Goal: Task Accomplishment & Management: Manage account settings

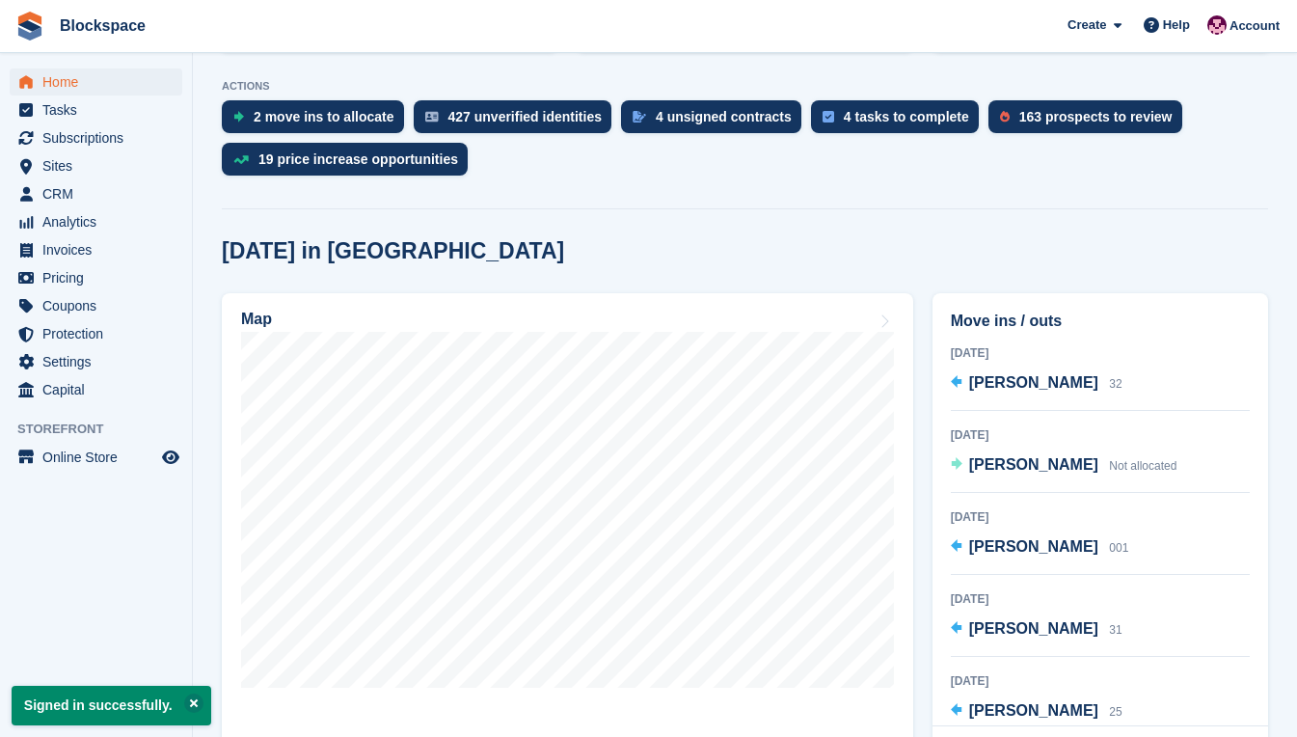
scroll to position [386, 0]
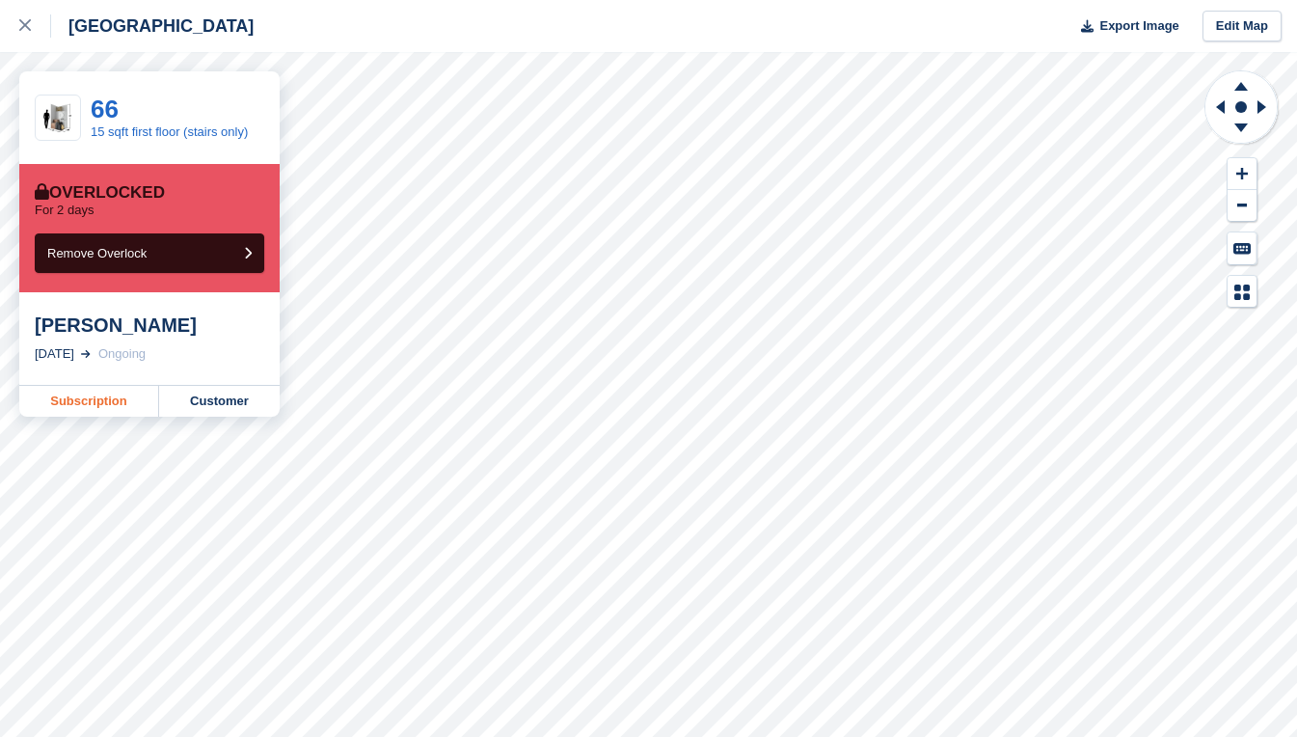
click at [113, 405] on link "Subscription" at bounding box center [89, 401] width 140 height 31
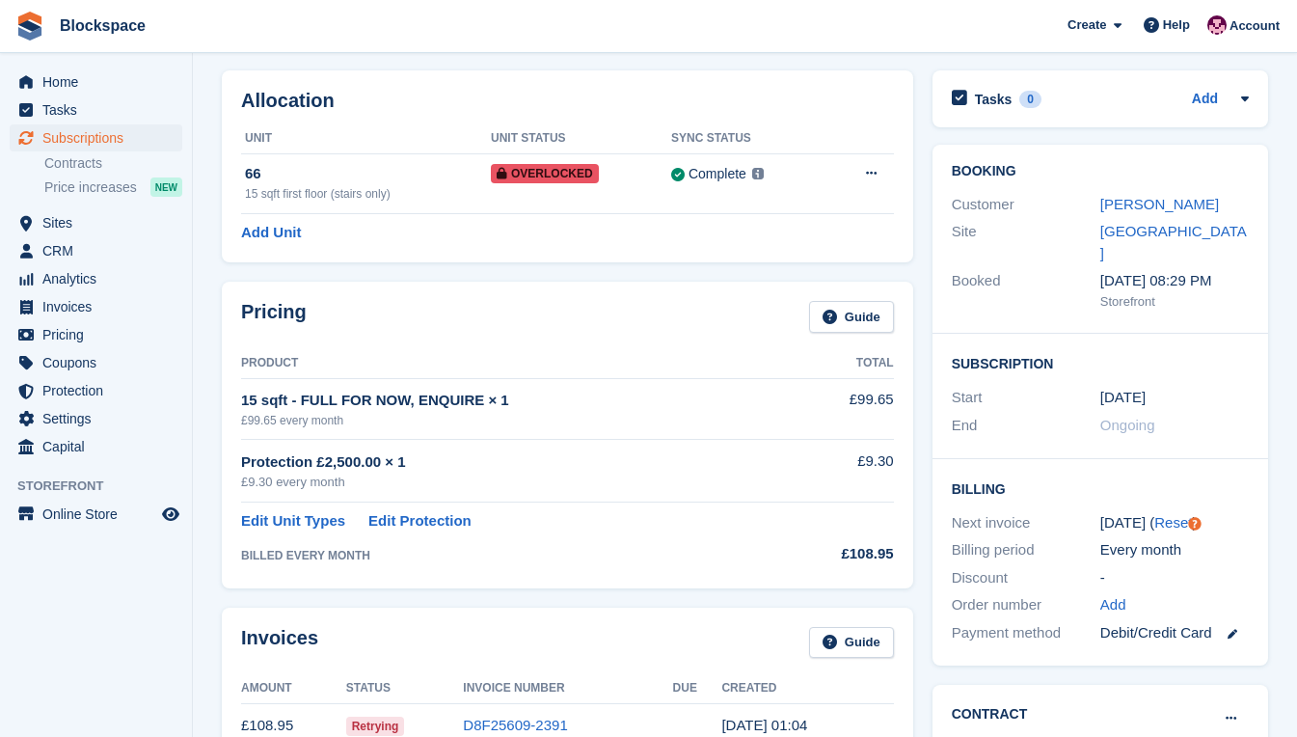
scroll to position [386, 0]
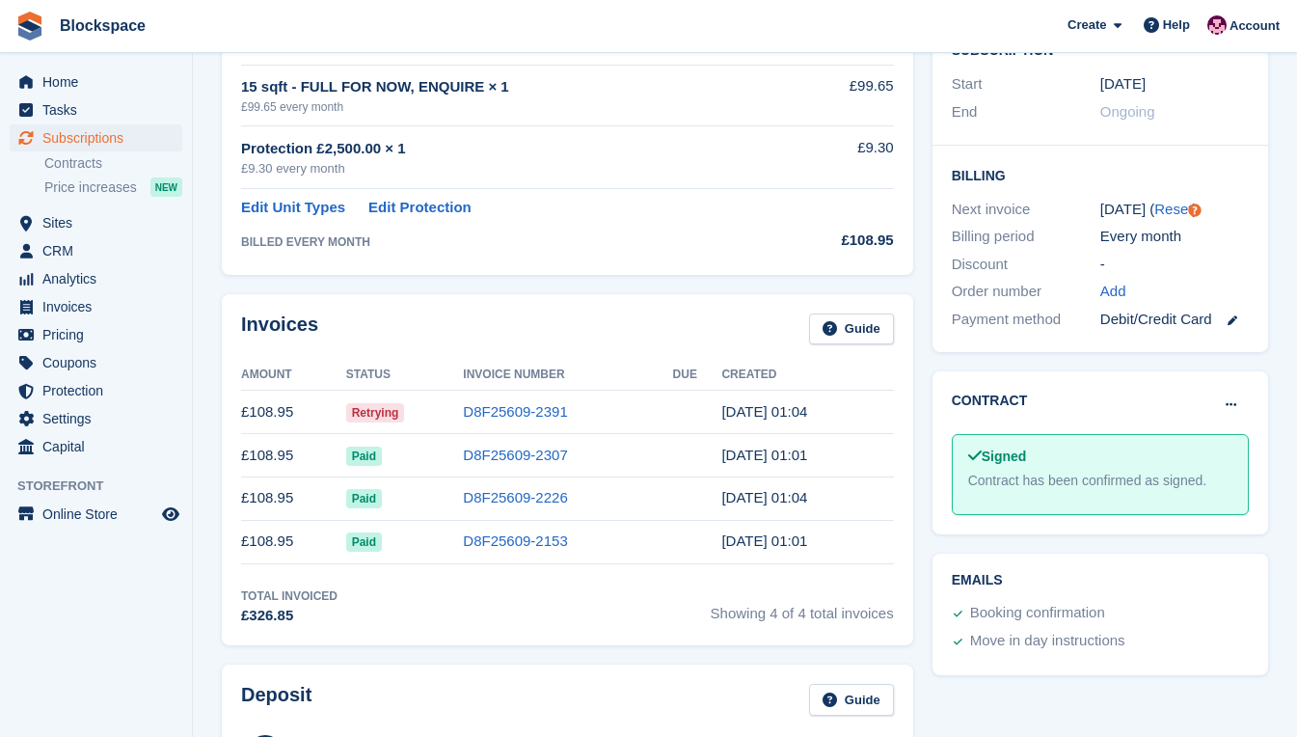
click at [494, 422] on td "D8F25609-2391" at bounding box center [567, 412] width 209 height 43
click at [494, 415] on link "D8F25609-2391" at bounding box center [515, 411] width 104 height 16
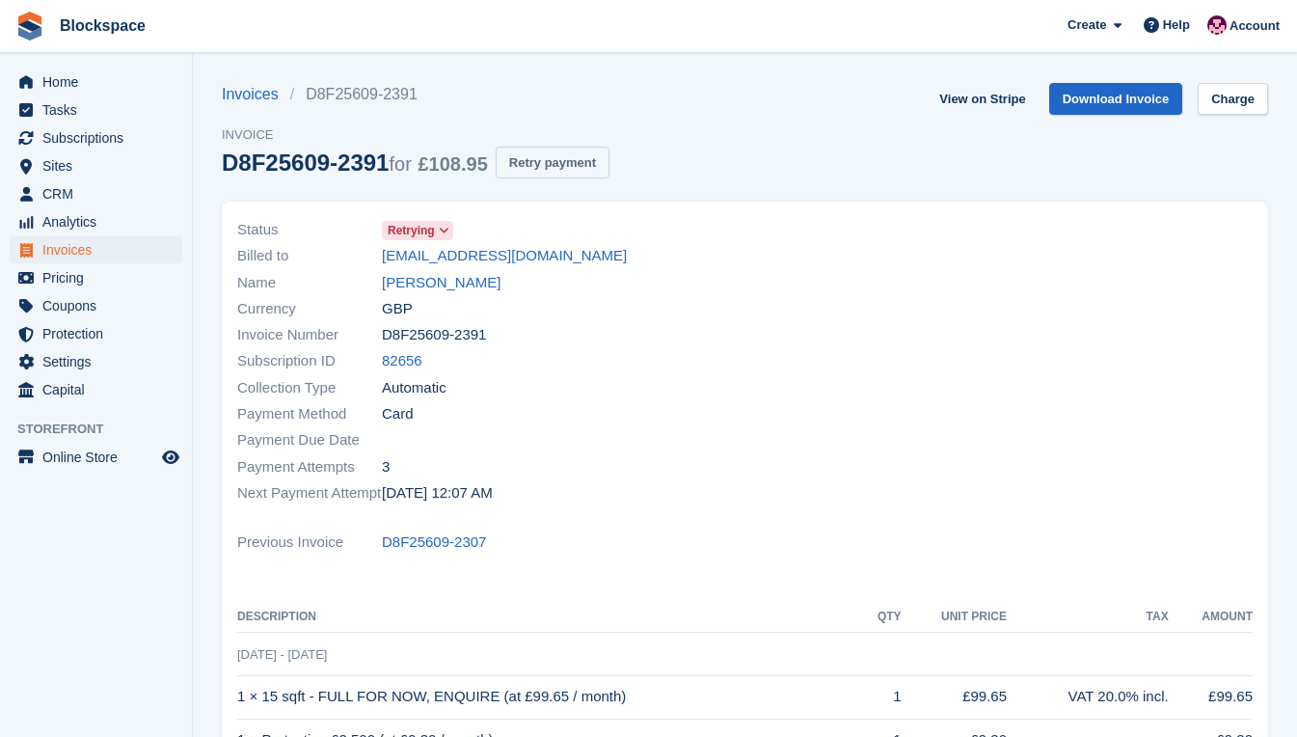
click at [547, 162] on button "Retry payment" at bounding box center [553, 163] width 114 height 32
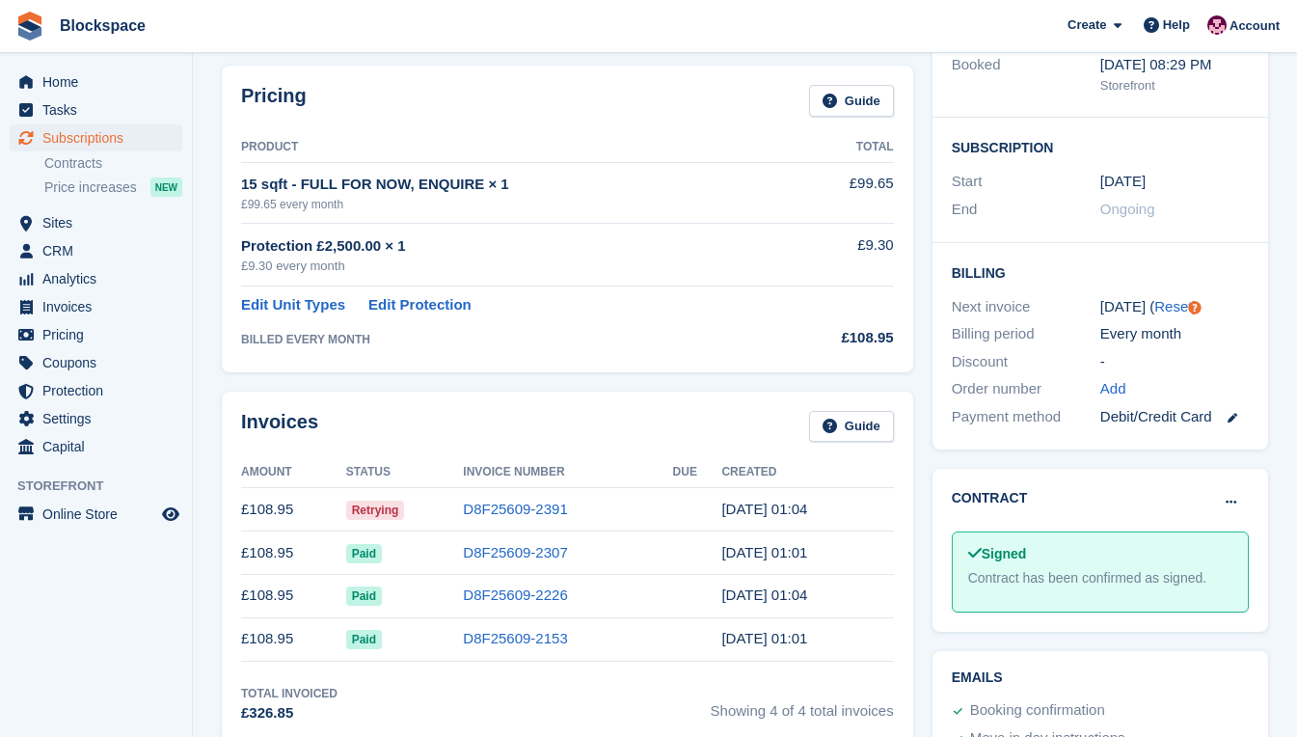
scroll to position [95, 0]
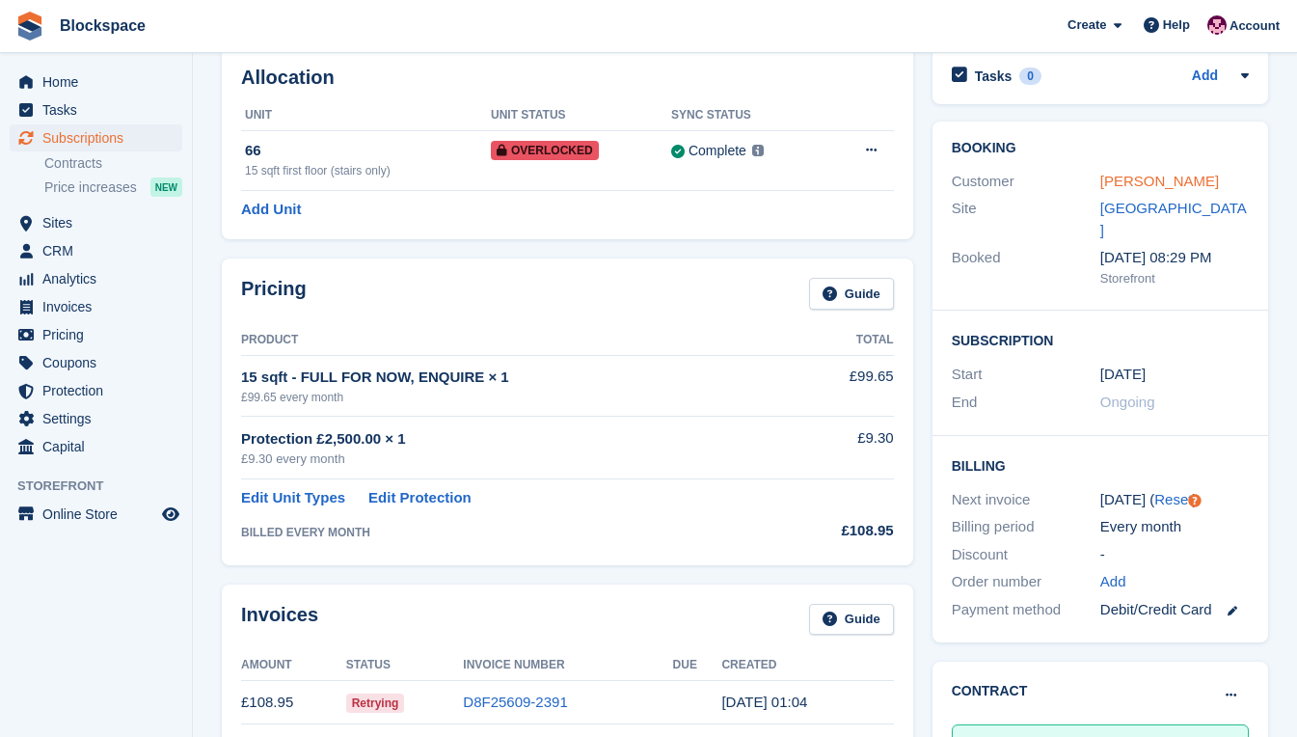
click at [1146, 181] on link "Beren Ozcan" at bounding box center [1159, 181] width 119 height 16
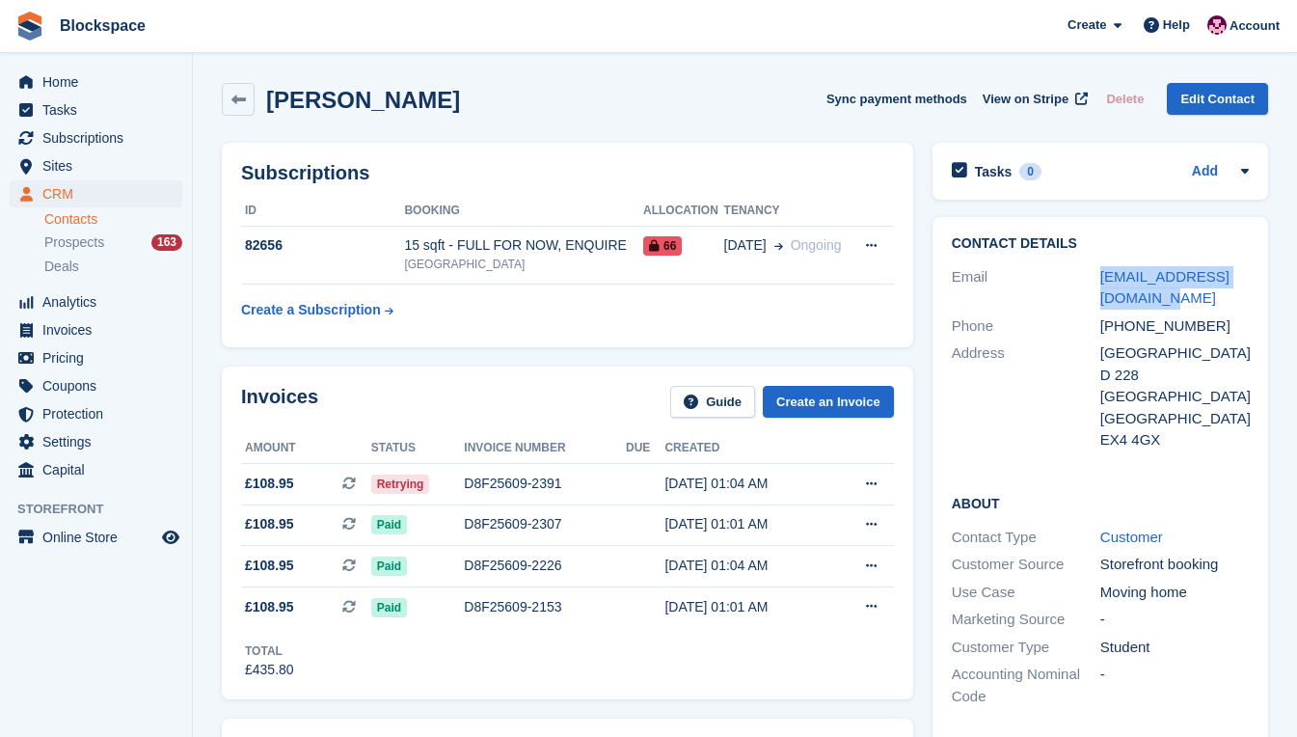
drag, startPoint x: 1139, startPoint y: 300, endPoint x: 1094, endPoint y: 283, distance: 48.5
click at [1094, 283] on div "Email berenozcan2023@gmail.com" at bounding box center [1100, 287] width 297 height 49
click at [78, 82] on span "Home" at bounding box center [100, 81] width 116 height 27
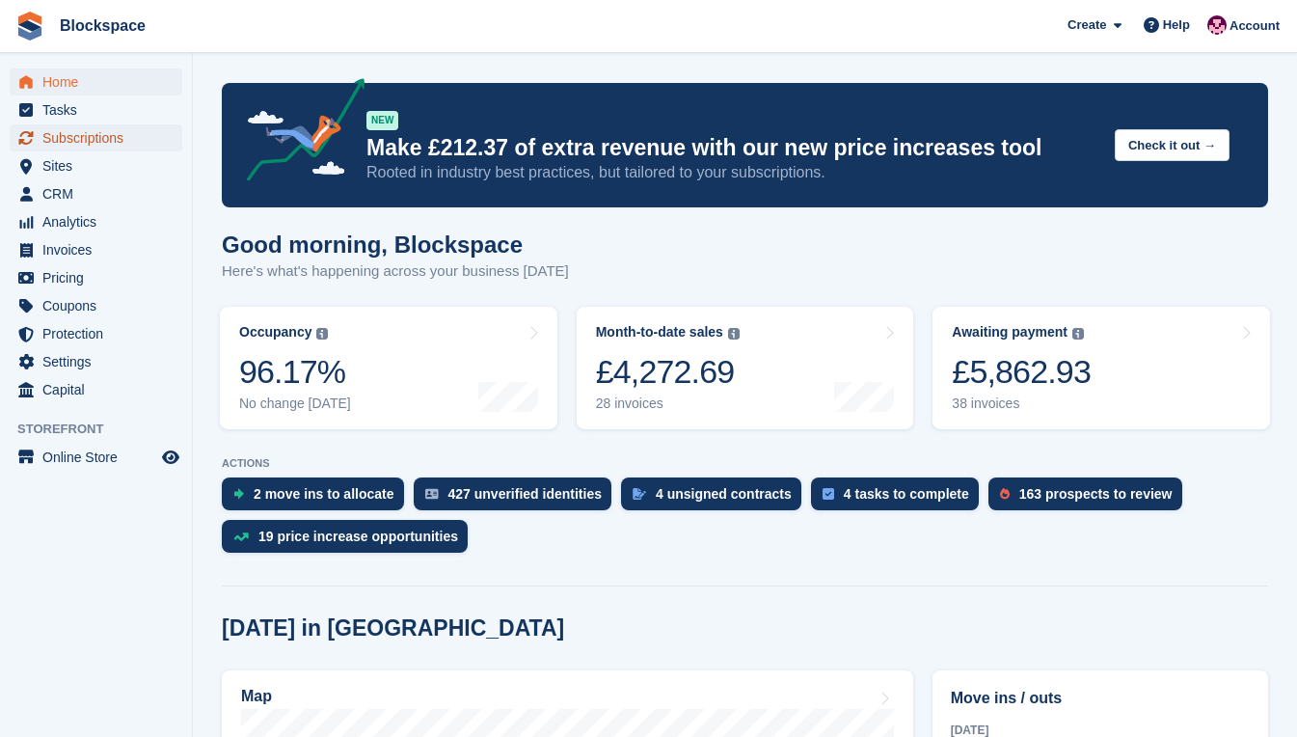
click at [91, 141] on span "Subscriptions" at bounding box center [100, 137] width 116 height 27
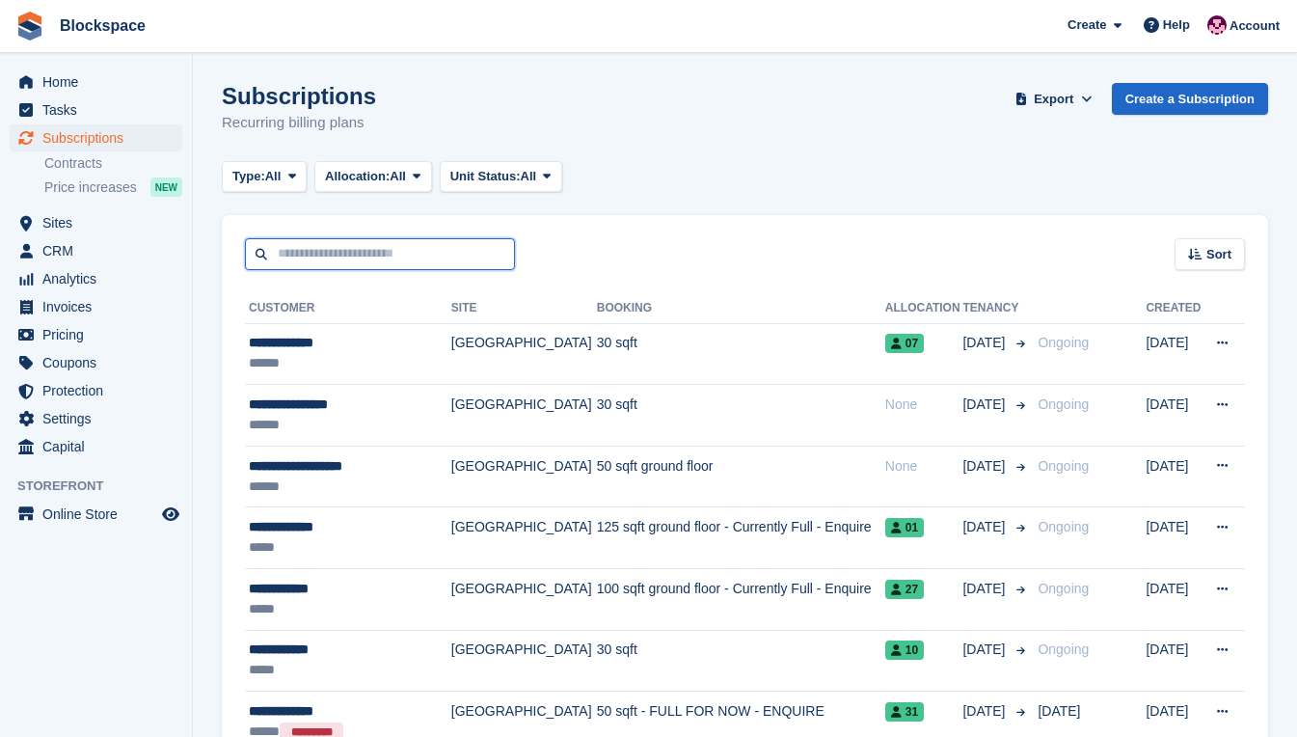
click at [338, 253] on input "text" at bounding box center [380, 254] width 270 height 32
type input "*******"
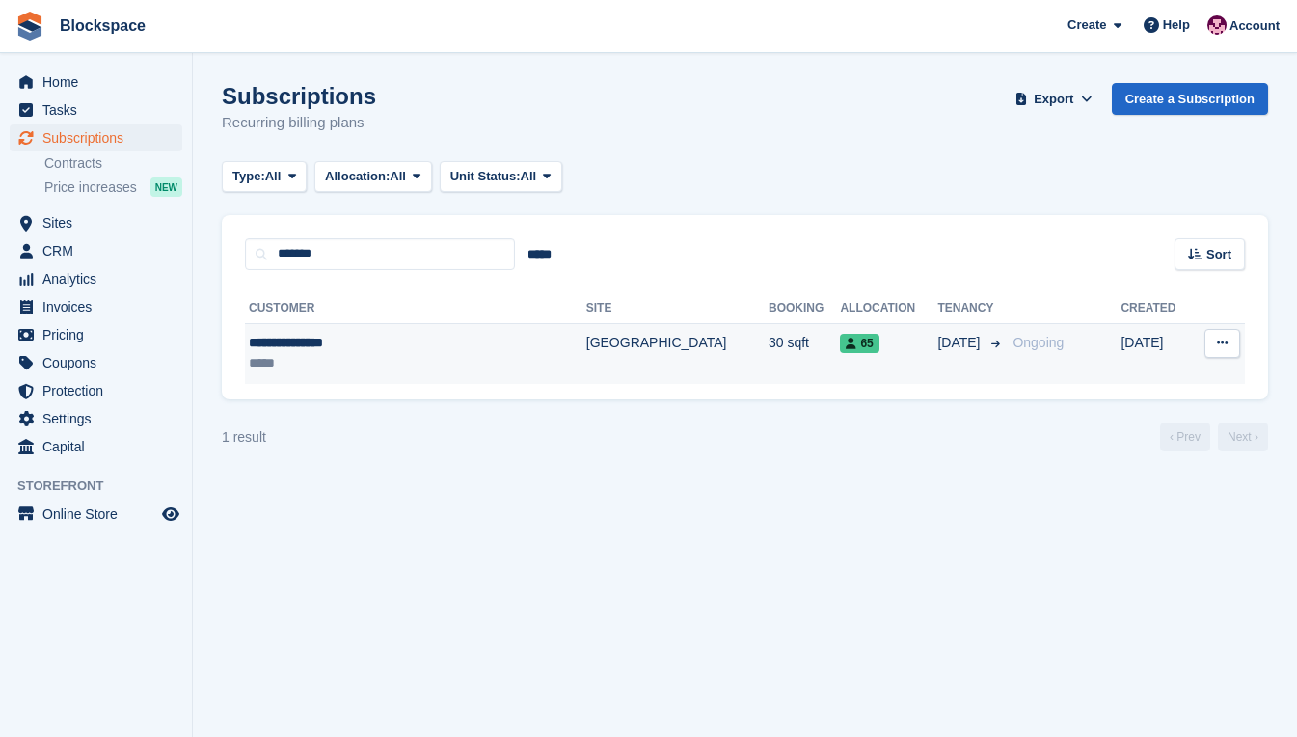
click at [381, 350] on div "**********" at bounding box center [378, 343] width 258 height 20
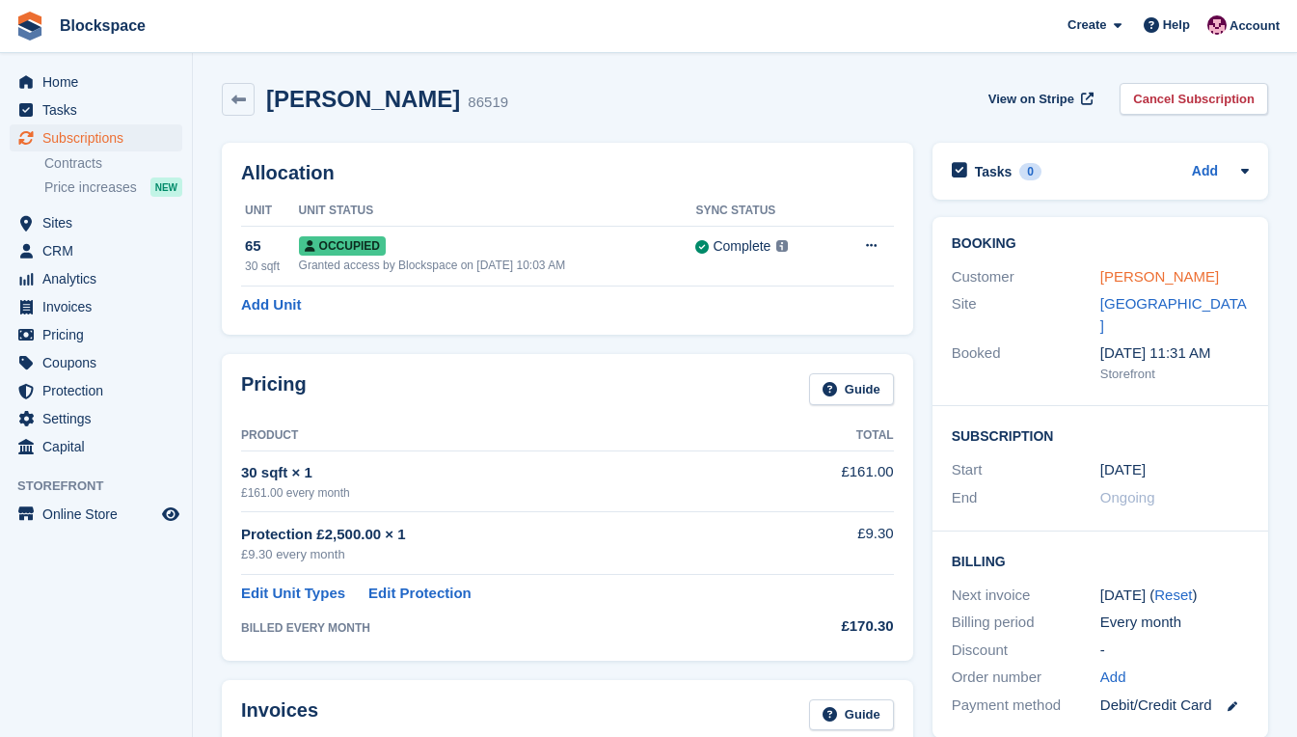
click at [1142, 275] on link "Anushka Ramyead" at bounding box center [1159, 276] width 119 height 16
